Goal: Use online tool/utility

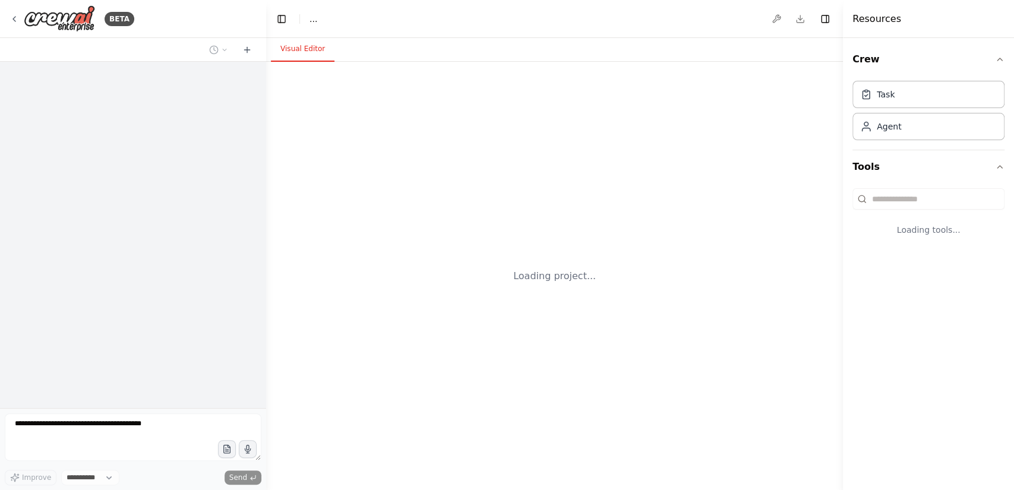
select select "****"
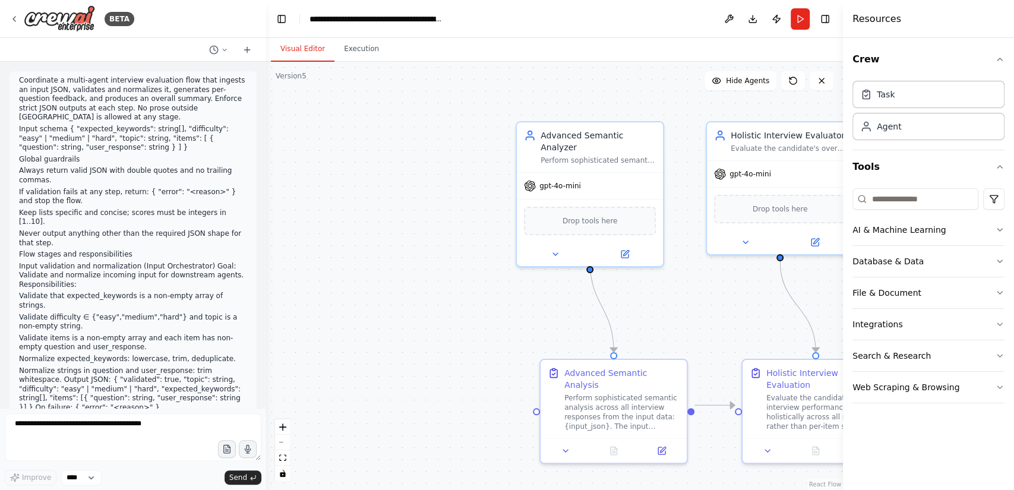
scroll to position [8083, 0]
